Goal: Feedback & Contribution: Submit feedback/report problem

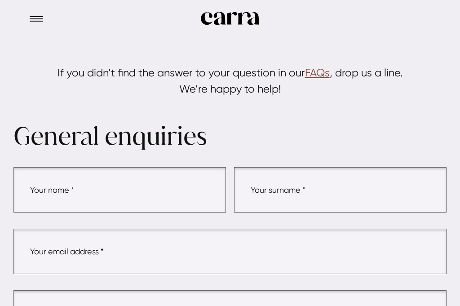
type input "[PERSON_NAME][EMAIL_ADDRESS][DOMAIN_NAME]"
type textarea "We found 16 typos on [DOMAIN_NAME] like 'Textue' and 'Sheis'. To review the lis…"
type input "[PERSON_NAME]"
type input "Your website has a few typos like 'Textue'"
type input "n/a"
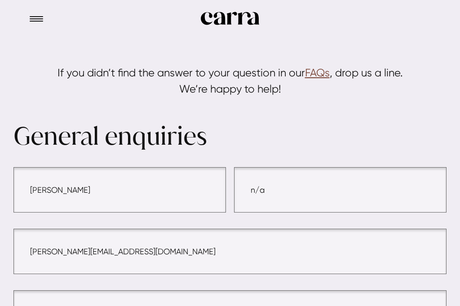
type input "[PERSON_NAME][EMAIL_ADDRESS][DOMAIN_NAME]"
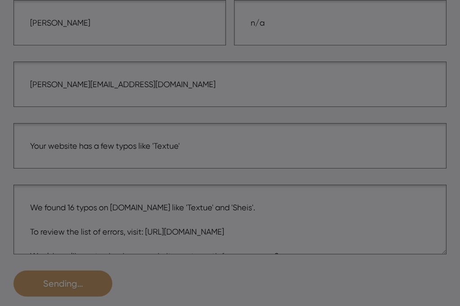
scroll to position [158, 0]
